Goal: Task Accomplishment & Management: Use online tool/utility

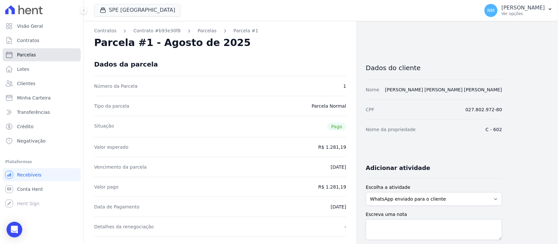
click at [40, 53] on link "Parcelas" at bounding box center [42, 54] width 78 height 13
select select
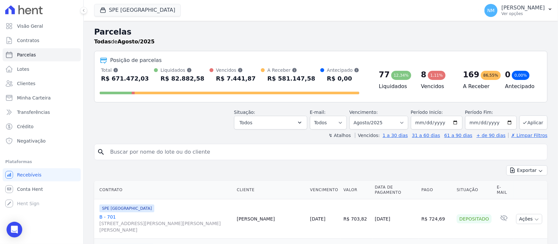
click at [136, 154] on input "search" at bounding box center [325, 152] width 438 height 13
type input "ROSINALDO"
drag, startPoint x: 108, startPoint y: 15, endPoint x: 123, endPoint y: 21, distance: 15.4
click at [108, 15] on button "SPE [GEOGRAPHIC_DATA]" at bounding box center [137, 10] width 87 height 12
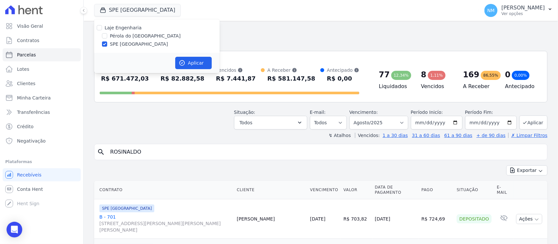
click at [128, 35] on label "Pérola do [GEOGRAPHIC_DATA]" at bounding box center [145, 36] width 71 height 7
click at [107, 35] on input "Pérola do [GEOGRAPHIC_DATA]" at bounding box center [104, 35] width 5 height 5
checkbox input "true"
drag, startPoint x: 128, startPoint y: 42, endPoint x: 172, endPoint y: 56, distance: 45.5
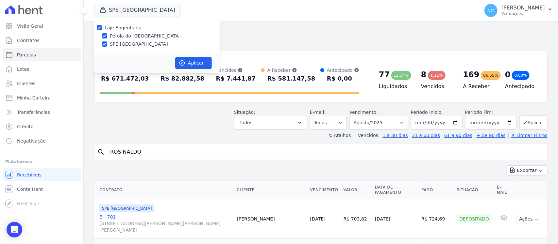
click at [129, 42] on label "SPE [GEOGRAPHIC_DATA]" at bounding box center [139, 44] width 58 height 7
click at [107, 42] on input "SPE [GEOGRAPHIC_DATA]" at bounding box center [104, 43] width 5 height 5
checkbox input "false"
click at [187, 62] on button "Aplicar" at bounding box center [193, 63] width 37 height 12
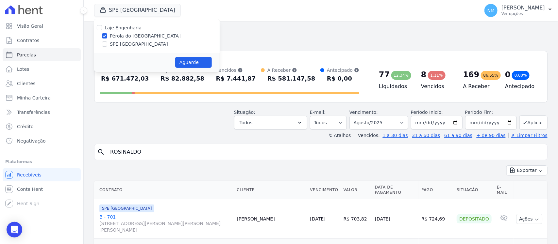
select select
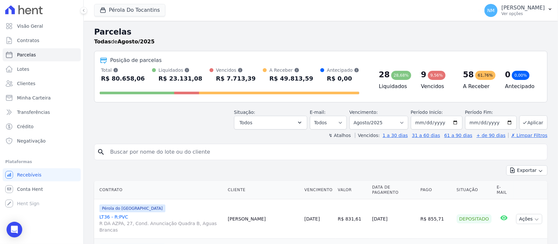
click at [125, 153] on input "search" at bounding box center [325, 152] width 438 height 13
type input "ROSINALDO"
select select
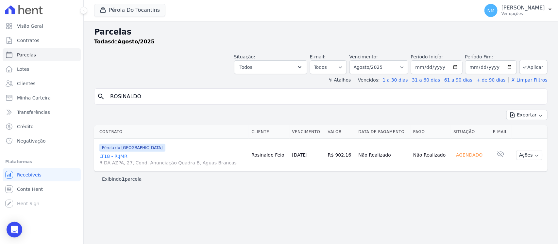
drag, startPoint x: 109, startPoint y: 155, endPoint x: 117, endPoint y: 153, distance: 8.3
click at [109, 155] on link "LT18 - R:JMR R DA AZPA, 27, Cond. Anunciação Quadra B, Aguas Brancas" at bounding box center [172, 159] width 147 height 13
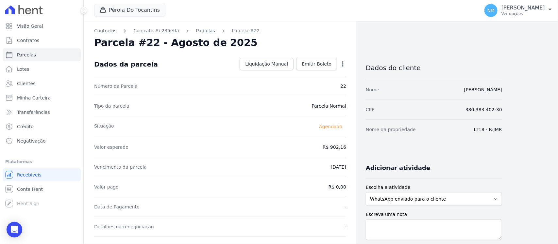
click at [202, 32] on link "Parcelas" at bounding box center [205, 30] width 19 height 7
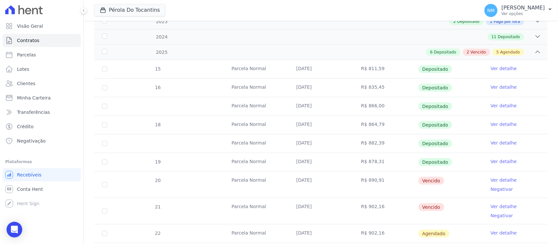
scroll to position [123, 0]
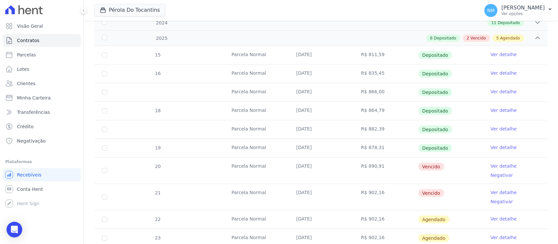
click at [490, 166] on link "Ver detalhe" at bounding box center [503, 166] width 26 height 7
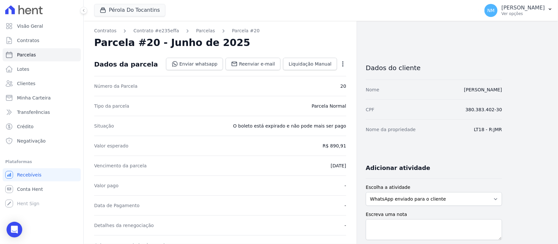
click at [342, 62] on icon "button" at bounding box center [343, 64] width 7 height 7
click at [327, 85] on link "Cancelar Cobrança" at bounding box center [315, 85] width 58 height 12
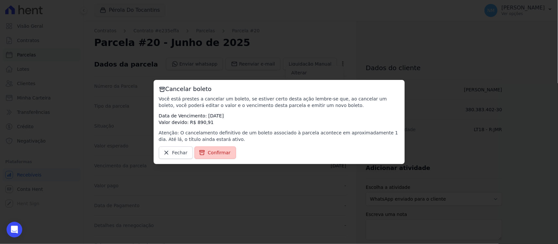
click at [218, 154] on span "Confirmar" at bounding box center [219, 153] width 23 height 7
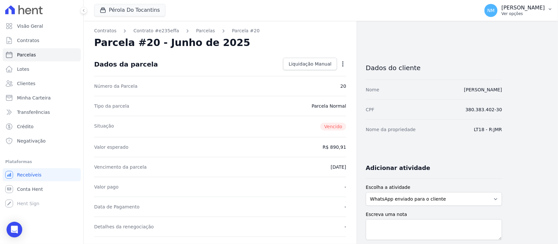
click at [547, 7] on icon "button" at bounding box center [549, 9] width 5 height 5
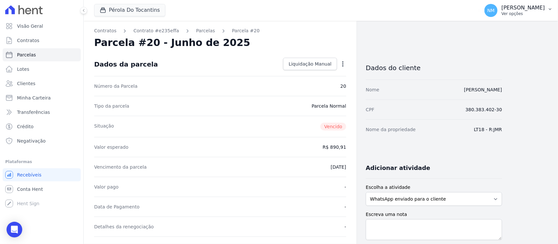
click at [546, 11] on button "NM Nilda Moura Ver opções" at bounding box center [518, 10] width 79 height 18
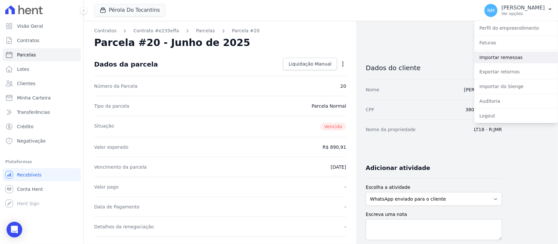
click at [504, 59] on link "Importar remessas" at bounding box center [516, 58] width 84 height 12
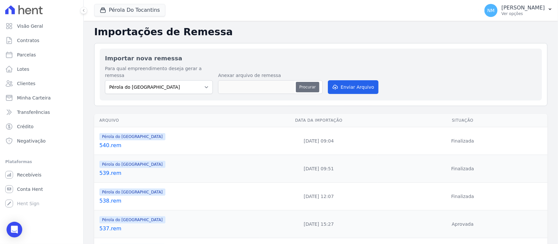
click at [305, 82] on button "Procurar" at bounding box center [308, 87] width 24 height 10
type input "541.rem"
click at [355, 80] on button "Enviar Arquivo" at bounding box center [353, 87] width 50 height 14
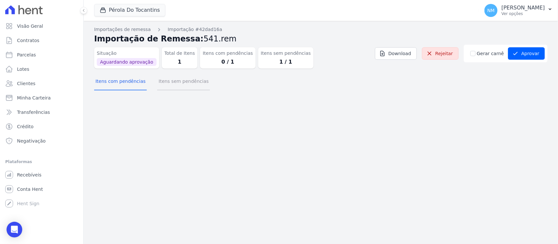
drag, startPoint x: 185, startPoint y: 84, endPoint x: 286, endPoint y: 102, distance: 102.7
click at [186, 84] on button "Itens sem pendências" at bounding box center [183, 82] width 53 height 17
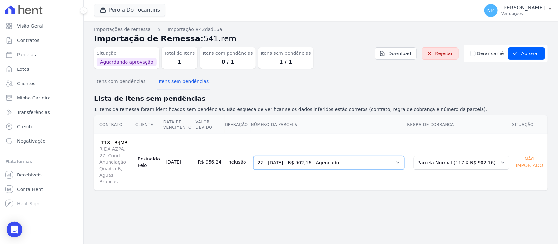
click at [404, 156] on select "Selecione uma 20 - 16/06/2025 - R$ 890,91 - Vencido 22 - 16/08/2025 - R$ 902,16…" at bounding box center [328, 163] width 151 height 14
click at [522, 56] on button "Aprovar" at bounding box center [526, 53] width 37 height 12
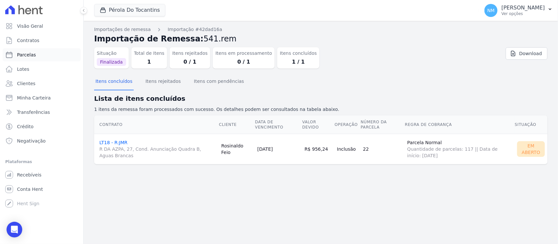
click at [41, 55] on link "Parcelas" at bounding box center [42, 54] width 78 height 13
select select
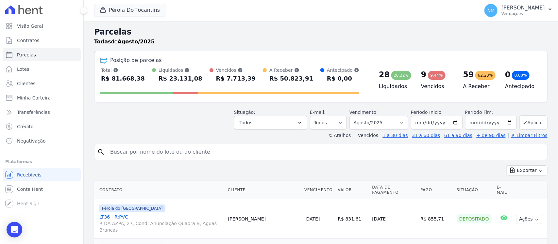
click at [116, 146] on input "search" at bounding box center [325, 152] width 438 height 13
type input "edivaldo"
select select
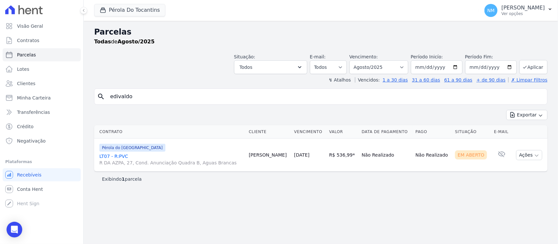
click at [118, 157] on link "LT07 - R:PVC R DA AZPA, 27, Cond. Anunciação Quadra B, Aguas Brancas" at bounding box center [171, 159] width 144 height 13
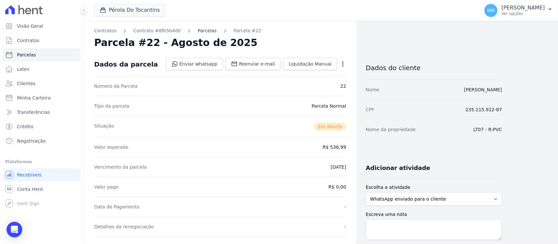
click at [198, 28] on link "Parcelas" at bounding box center [207, 30] width 19 height 7
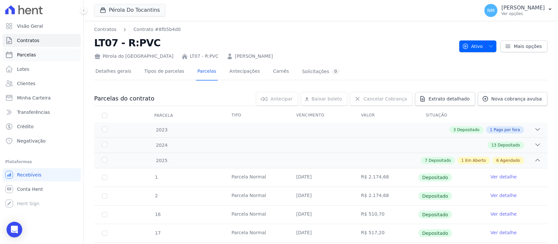
click at [50, 57] on link "Parcelas" at bounding box center [42, 54] width 78 height 13
select select
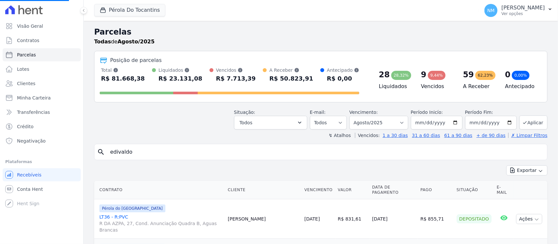
select select
drag, startPoint x: 143, startPoint y: 155, endPoint x: 100, endPoint y: 156, distance: 43.2
click at [124, 153] on input "search" at bounding box center [325, 152] width 438 height 13
type input "viviane"
select select
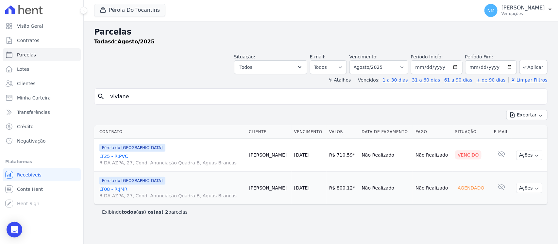
click at [123, 156] on link "LT25 - R:PVC R DA AZPA, 27, Cond. Anunciação Quadra B, Aguas Brancas" at bounding box center [171, 159] width 144 height 13
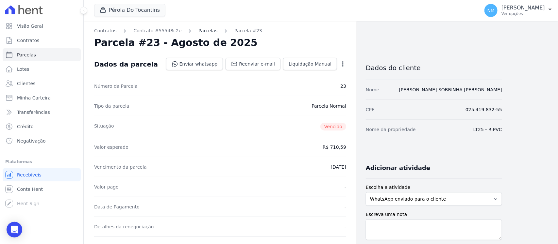
click at [198, 29] on link "Parcelas" at bounding box center [207, 30] width 19 height 7
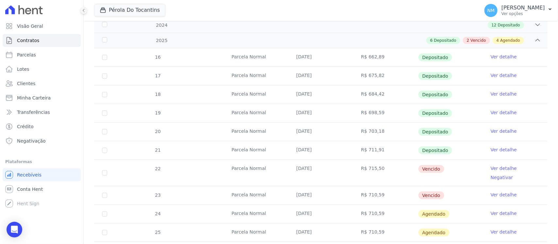
scroll to position [123, 0]
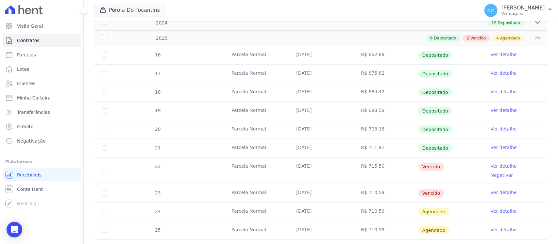
click at [491, 167] on link "Ver detalhe" at bounding box center [503, 166] width 26 height 7
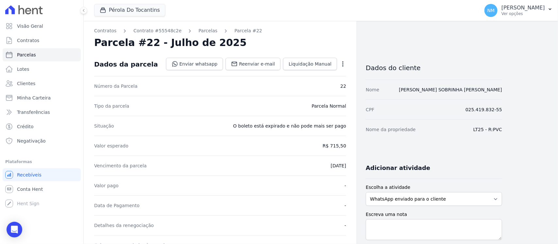
click at [343, 64] on icon "button" at bounding box center [342, 63] width 1 height 5
click at [323, 87] on link "Cancelar Cobrança" at bounding box center [315, 85] width 58 height 12
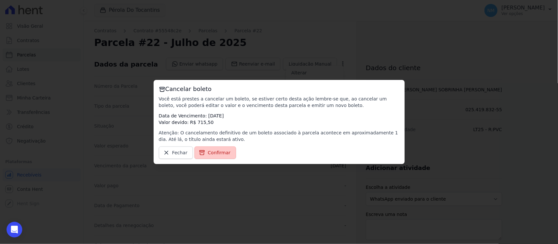
click at [221, 150] on span "Confirmar" at bounding box center [219, 153] width 23 height 7
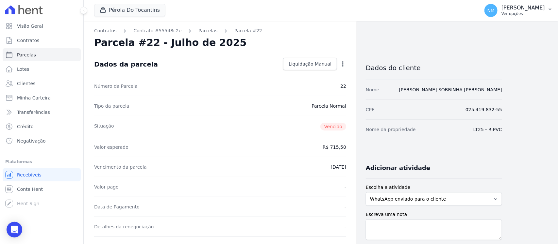
click at [547, 10] on icon "button" at bounding box center [549, 9] width 5 height 5
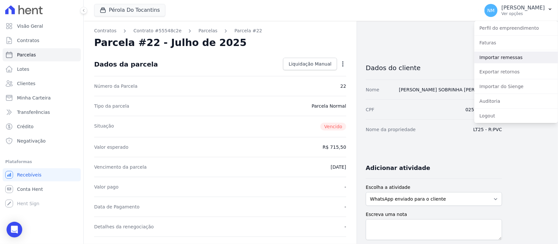
click at [493, 56] on link "Importar remessas" at bounding box center [516, 58] width 84 height 12
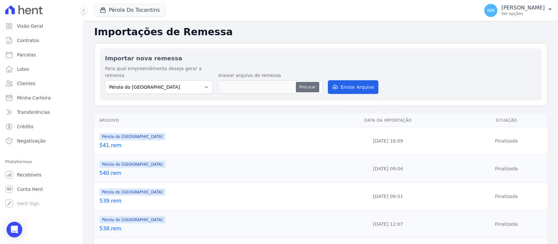
click at [297, 82] on button "Procurar" at bounding box center [308, 87] width 24 height 10
type input "542.rem"
drag, startPoint x: 346, startPoint y: 81, endPoint x: 330, endPoint y: 93, distance: 20.0
click at [346, 82] on button "Enviar Arquivo" at bounding box center [353, 87] width 50 height 14
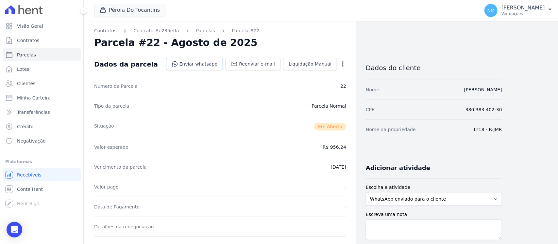
drag, startPoint x: 206, startPoint y: 64, endPoint x: 210, endPoint y: 65, distance: 3.6
click at [206, 64] on link "Enviar whatsapp" at bounding box center [194, 64] width 57 height 12
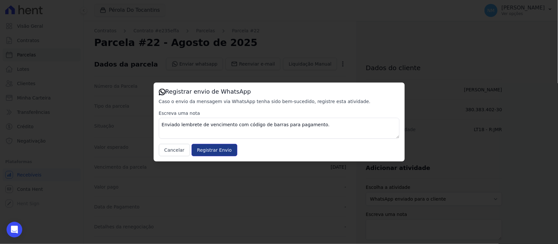
click at [213, 148] on input "Registrar Envio" at bounding box center [214, 150] width 46 height 12
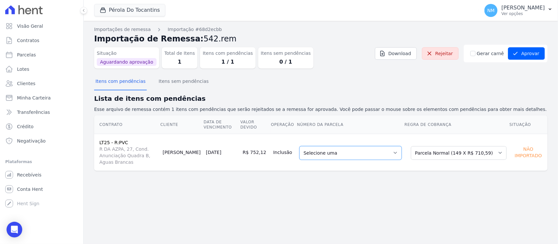
click at [402, 152] on select "Selecione uma 22 - 11/07/2025 - R$ 715,50 - Vencido 24 - 11/09/2025 - R$ 710,59…" at bounding box center [350, 153] width 102 height 14
click at [530, 53] on button "Aprovar" at bounding box center [526, 53] width 37 height 12
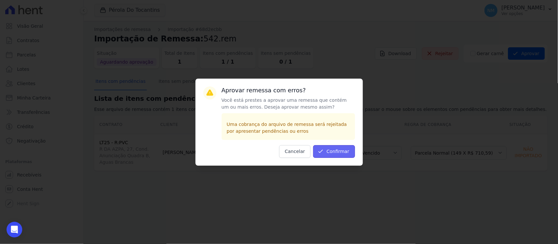
click at [341, 151] on button "Confirmar" at bounding box center [334, 151] width 42 height 13
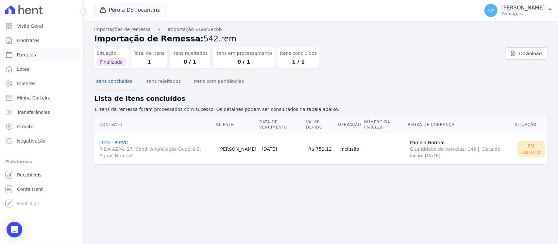
click at [41, 55] on link "Parcelas" at bounding box center [42, 54] width 78 height 13
select select
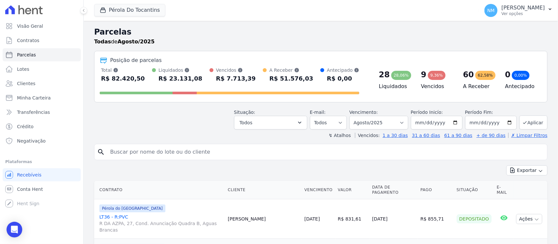
click at [116, 150] on input "search" at bounding box center [325, 152] width 438 height 13
type input "EDIVALDO"
select select
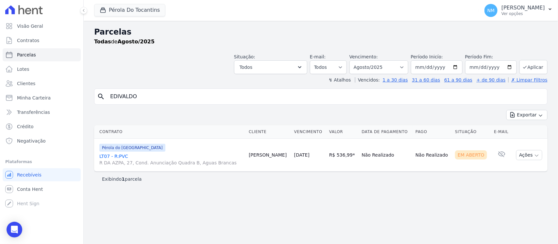
click at [115, 154] on link "LT07 - R:PVC R DA AZPA, 27, Cond. Anunciação Quadra B, Aguas Brancas" at bounding box center [171, 159] width 144 height 13
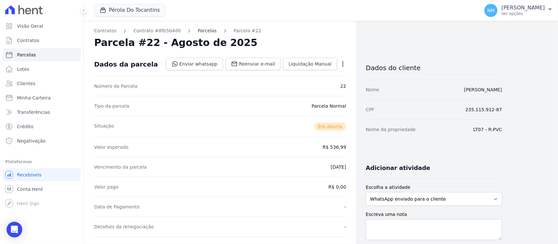
click at [203, 28] on link "Parcelas" at bounding box center [207, 30] width 19 height 7
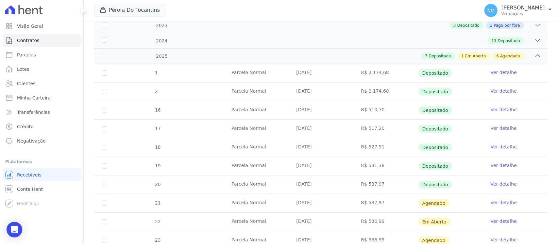
scroll to position [123, 0]
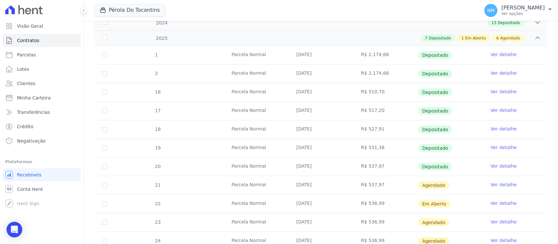
click at [490, 168] on link "Ver detalhe" at bounding box center [503, 166] width 26 height 7
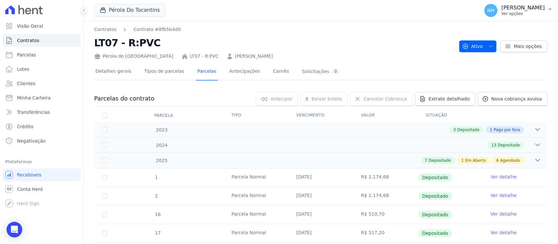
click at [551, 10] on icon "button" at bounding box center [549, 9] width 5 height 5
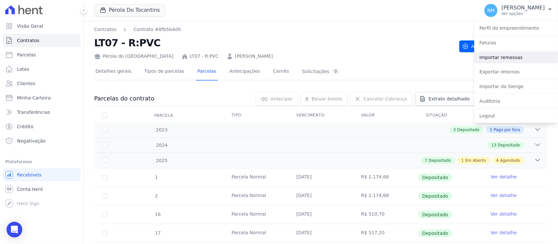
drag, startPoint x: 504, startPoint y: 59, endPoint x: 500, endPoint y: 61, distance: 4.4
click at [504, 59] on link "Importar remessas" at bounding box center [516, 58] width 84 height 12
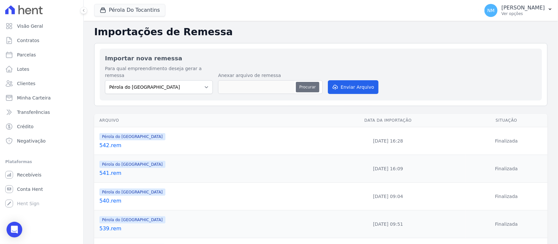
click at [305, 82] on button "Procurar" at bounding box center [308, 87] width 24 height 10
type input "543.rem"
click at [348, 80] on button "Enviar Arquivo" at bounding box center [353, 87] width 50 height 14
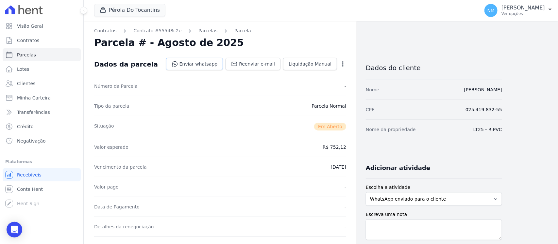
click at [209, 62] on link "Enviar whatsapp" at bounding box center [194, 64] width 57 height 12
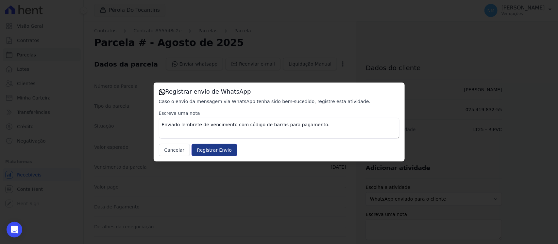
click at [217, 150] on input "Registrar Envio" at bounding box center [214, 150] width 46 height 12
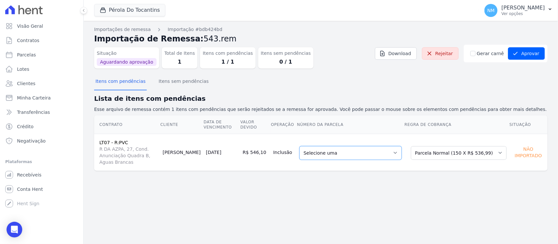
click at [402, 147] on select "Selecione uma 21 - 20/07/2025 - R$ 537,97 - Agendado 23 - 20/09/2025 - R$ 536,9…" at bounding box center [350, 153] width 102 height 14
click at [529, 55] on button "Aprovar" at bounding box center [526, 53] width 37 height 12
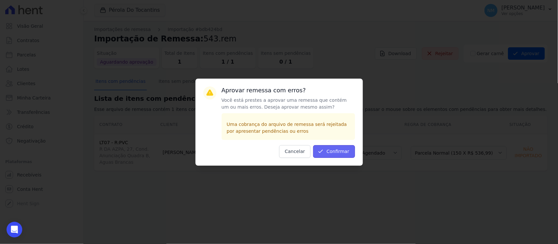
click at [339, 150] on button "Confirmar" at bounding box center [334, 151] width 42 height 13
